Goal: Task Accomplishment & Management: Complete application form

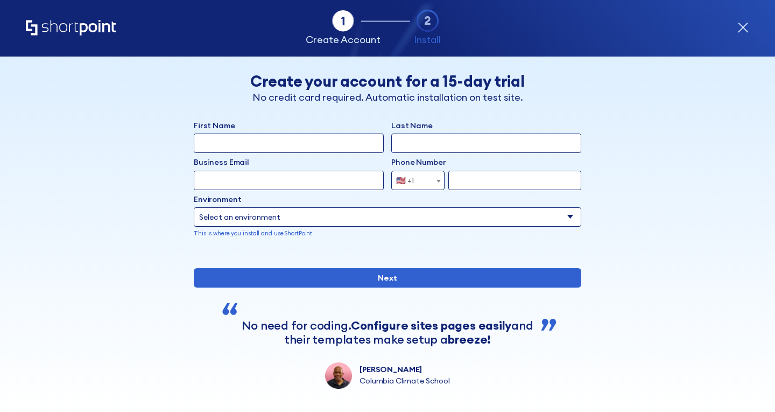
click at [299, 149] on input "First Name" at bounding box center [289, 143] width 190 height 19
type input "[PERSON_NAME]"
click at [403, 144] on input "Last Name" at bounding box center [486, 143] width 190 height 19
type input "Dormer"
click at [321, 188] on input "Business Email" at bounding box center [289, 180] width 190 height 19
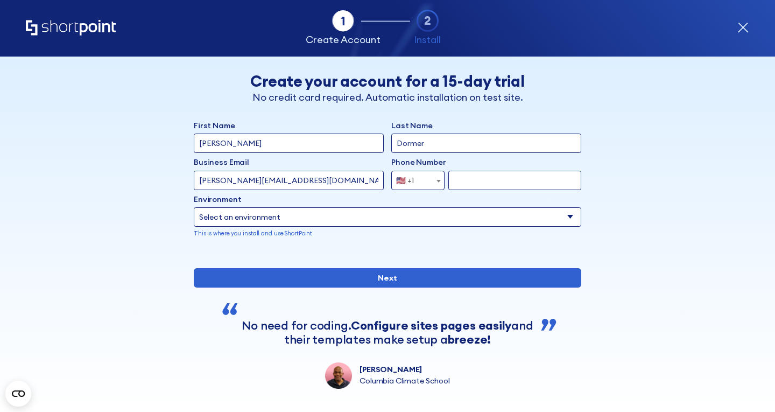
click at [221, 180] on input "[PERSON_NAME][EMAIL_ADDRESS][DOMAIN_NAME]" at bounding box center [289, 180] width 190 height 19
type input "[PERSON_NAME][EMAIL_ADDRESS][DOMAIN_NAME]"
click at [467, 181] on input "form" at bounding box center [514, 180] width 133 height 19
type input "7347091681"
click at [430, 206] on div "Environment Select an environment Microsoft 365 SharePoint Online SharePoint Su…" at bounding box center [388, 216] width 388 height 44
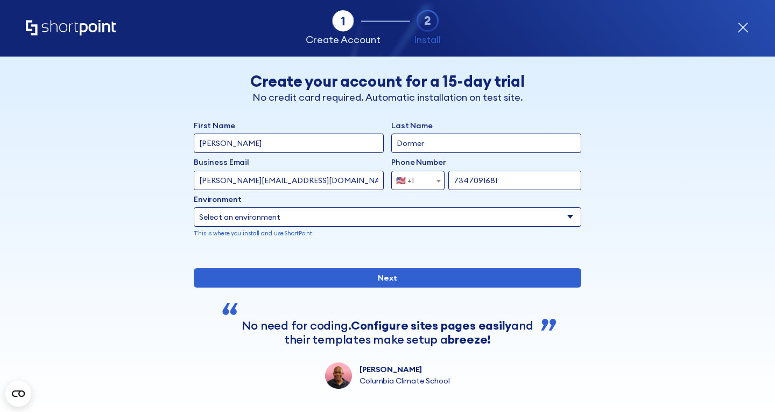
click at [291, 217] on select "Select an environment Microsoft 365 SharePoint Online SharePoint Subscription E…" at bounding box center [388, 216] width 388 height 19
select select "SharePoint Online"
click at [194, 207] on select "Select an environment Microsoft 365 SharePoint Online SharePoint Subscription E…" at bounding box center [388, 216] width 388 height 19
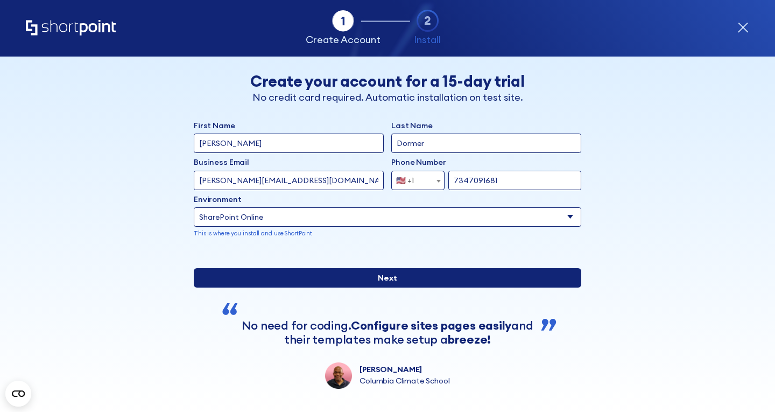
drag, startPoint x: 362, startPoint y: 307, endPoint x: 438, endPoint y: 351, distance: 87.4
click at [362, 288] on input "Next" at bounding box center [388, 277] width 388 height 19
